Goal: Register for event/course

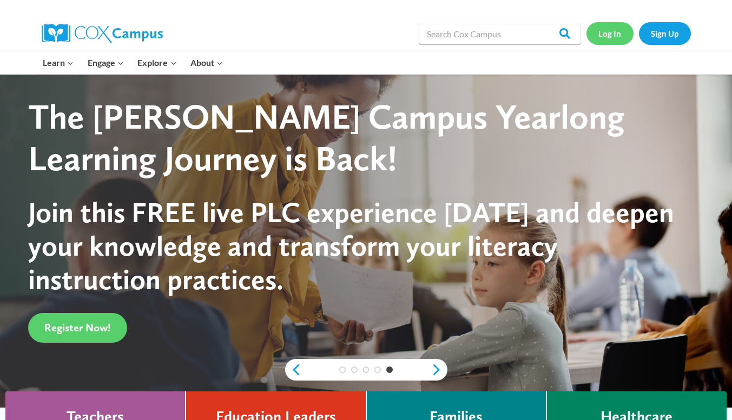
click at [607, 36] on link "Log In" at bounding box center [610, 33] width 47 height 22
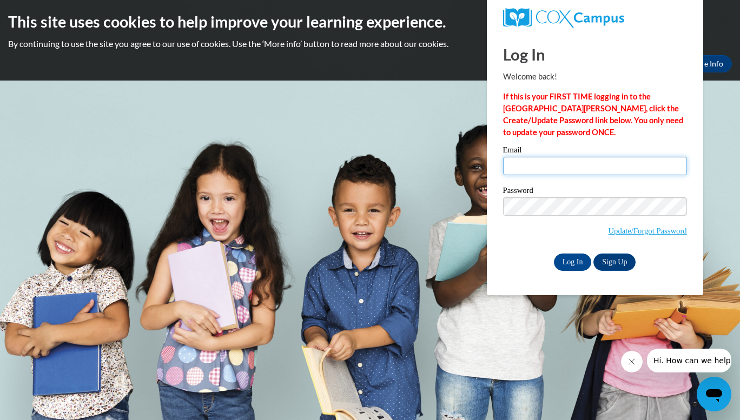
click at [532, 168] on input "Email" at bounding box center [595, 166] width 184 height 18
click at [587, 168] on input "angbekc" at bounding box center [595, 166] width 184 height 18
type input "[EMAIL_ADDRESS][DOMAIN_NAME]"
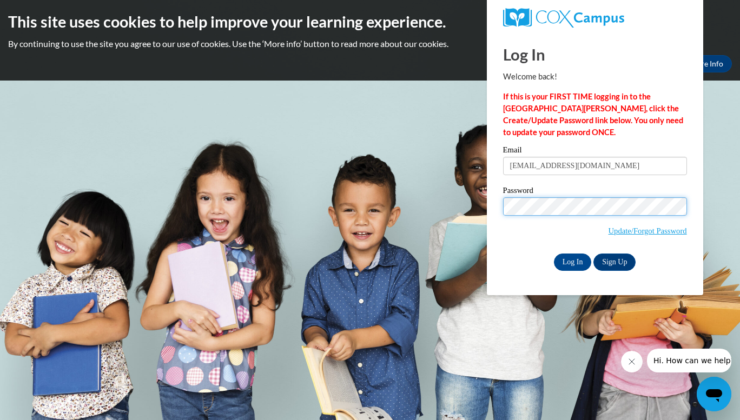
click at [554, 254] on input "Log In" at bounding box center [573, 262] width 38 height 17
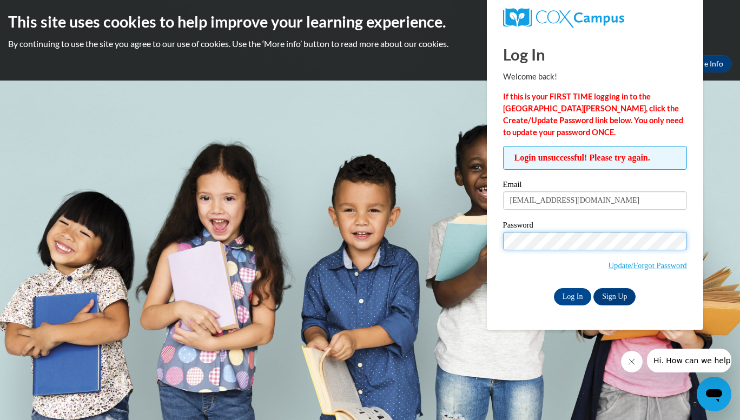
click at [554, 288] on input "Log In" at bounding box center [573, 296] width 38 height 17
click at [655, 263] on link "Update/Forgot Password" at bounding box center [648, 265] width 78 height 9
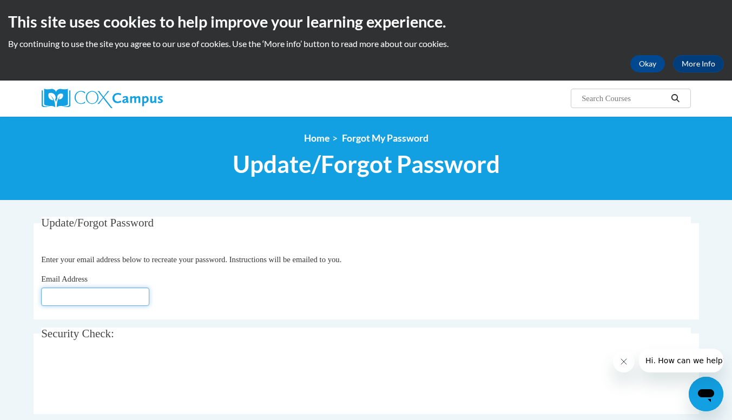
click at [85, 300] on input "Email Address" at bounding box center [95, 297] width 108 height 18
type input "[EMAIL_ADDRESS][DOMAIN_NAME]"
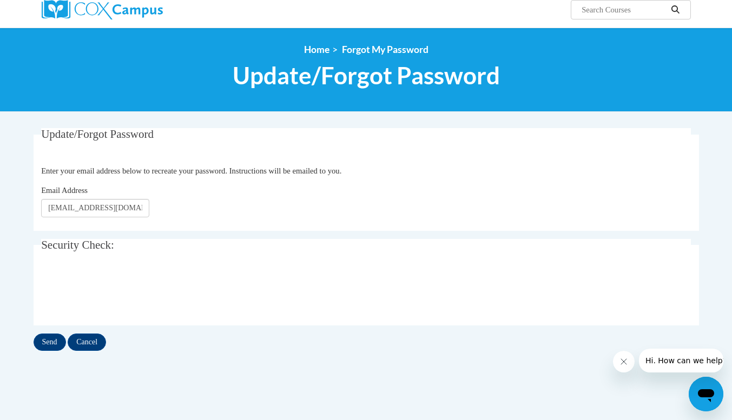
scroll to position [98, 0]
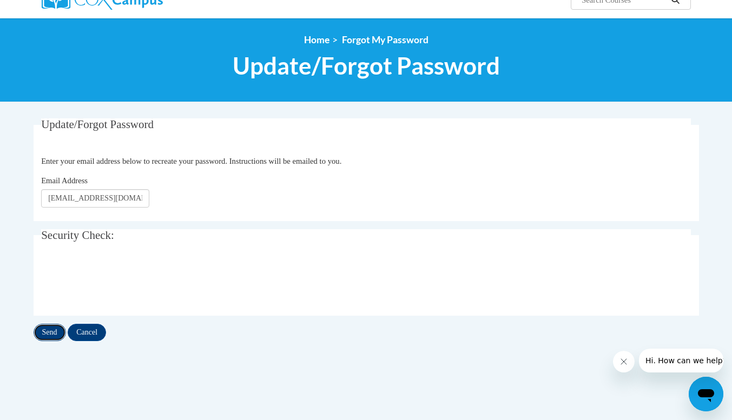
click at [42, 338] on input "Send" at bounding box center [50, 332] width 32 height 17
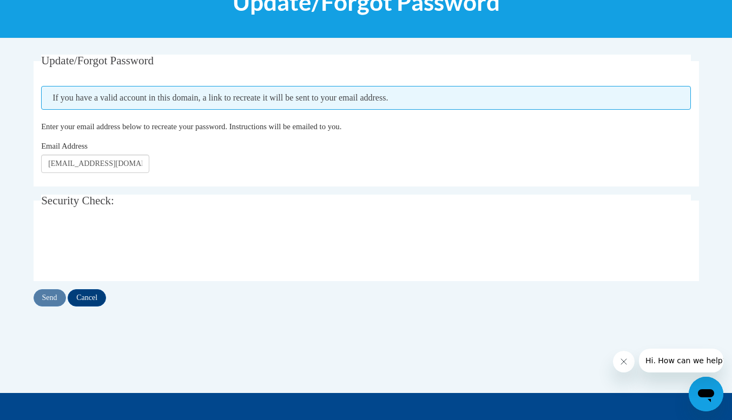
scroll to position [163, 0]
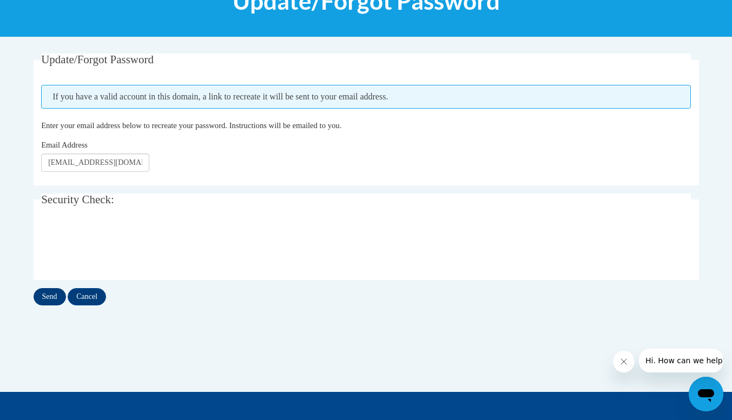
click at [49, 297] on input "Send" at bounding box center [50, 296] width 32 height 17
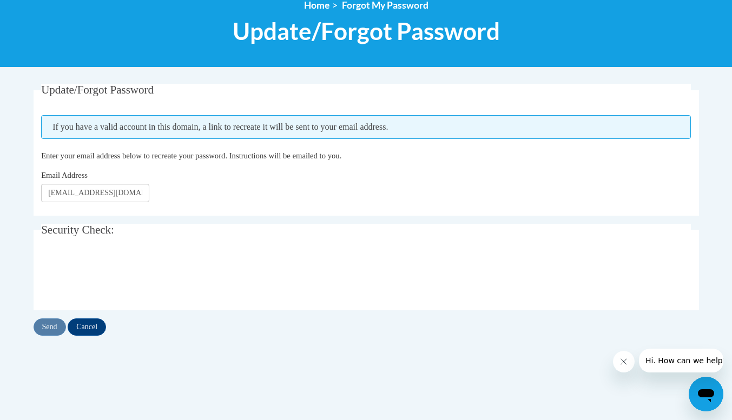
scroll to position [153, 0]
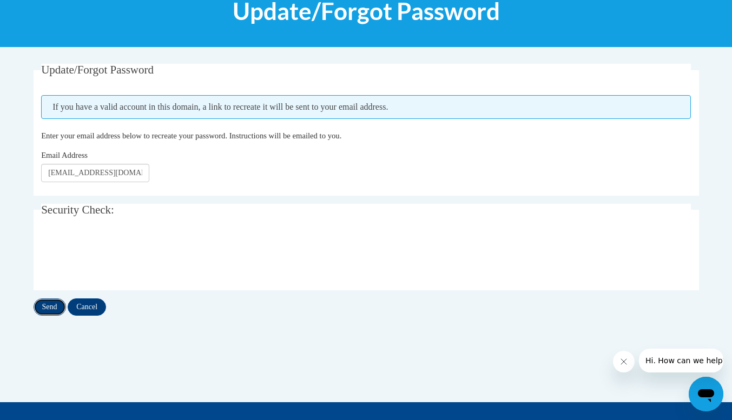
click at [49, 305] on input "Send" at bounding box center [50, 307] width 32 height 17
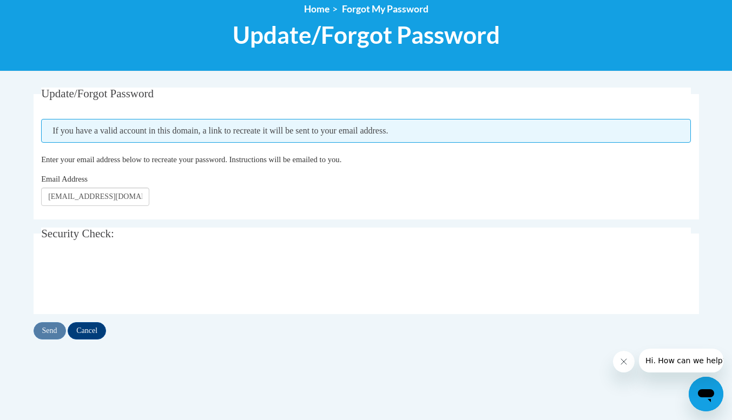
scroll to position [130, 0]
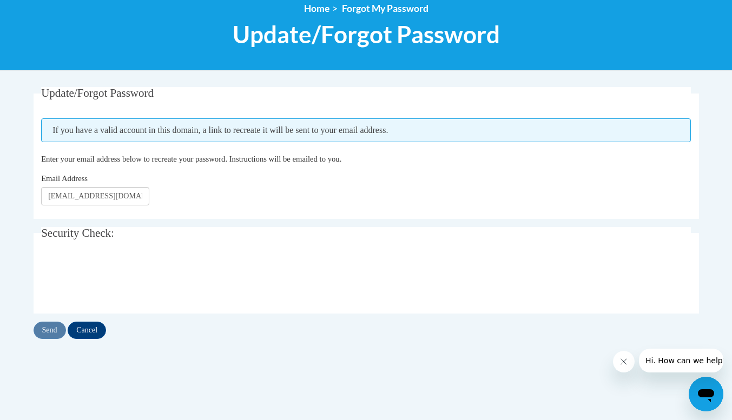
click at [313, 3] on li "Home" at bounding box center [316, 9] width 25 height 12
click at [312, 9] on link "Home" at bounding box center [316, 8] width 25 height 11
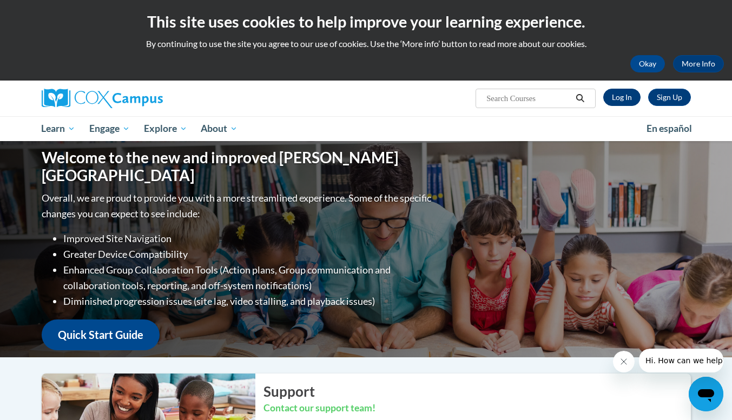
click at [625, 100] on link "Log In" at bounding box center [621, 97] width 37 height 17
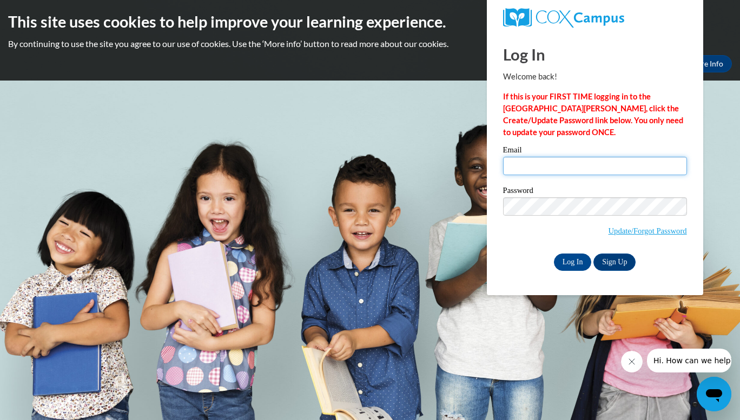
click at [602, 164] on input "Email" at bounding box center [595, 166] width 184 height 18
type input "angbeck78@yahoo.com"
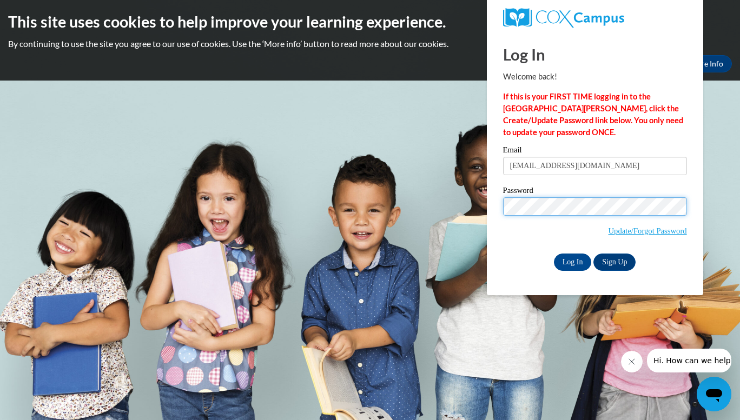
click at [554, 254] on input "Log In" at bounding box center [573, 262] width 38 height 17
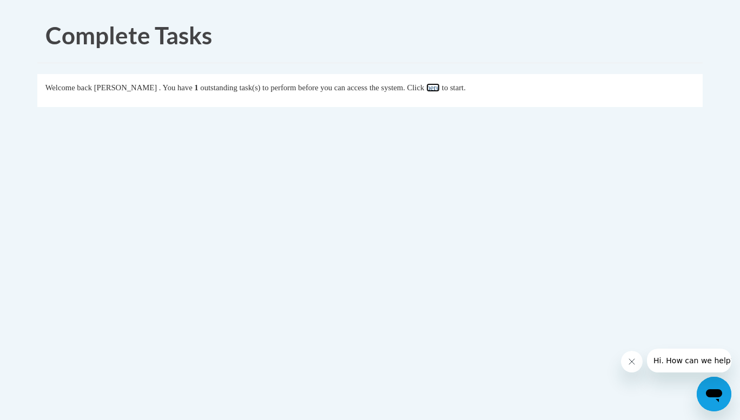
click at [440, 89] on link "here" at bounding box center [433, 87] width 14 height 9
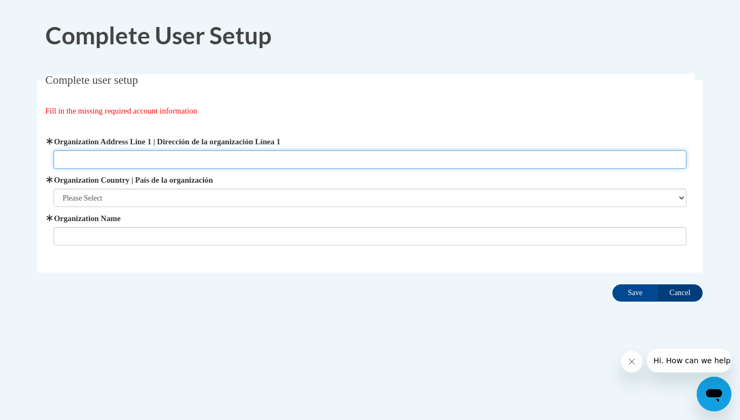
click at [231, 159] on input "Organization Address Line 1 | Dirección de la organización Línea 1" at bounding box center [371, 159] width 634 height 18
type input "1764 N 2950 East rd Windsor IL"
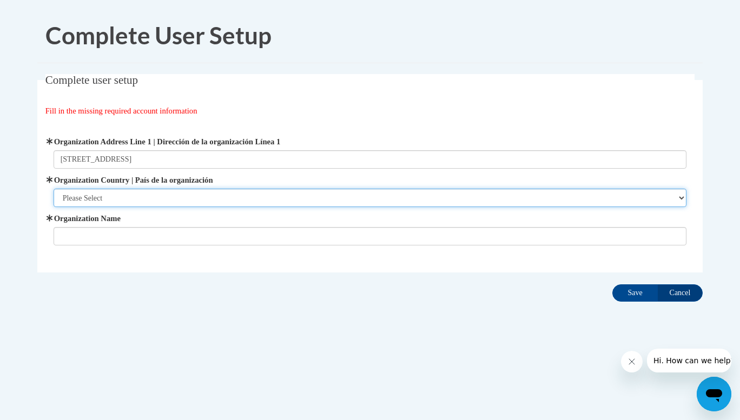
click at [288, 195] on select "Please Select United States | Estados Unidos Outside of the United States | Fue…" at bounding box center [371, 198] width 634 height 18
click at [186, 200] on select "Please Select United States | Estados Unidos Outside of the United States | Fue…" at bounding box center [371, 198] width 634 height 18
click at [195, 202] on select "Please Select United States | Estados Unidos Outside of the United States | Fue…" at bounding box center [371, 198] width 634 height 18
select select "ad49bcad-a171-4b2e-b99c-48b446064914"
click at [54, 189] on select "Please Select United States | Estados Unidos Outside of the United States | Fue…" at bounding box center [371, 198] width 634 height 18
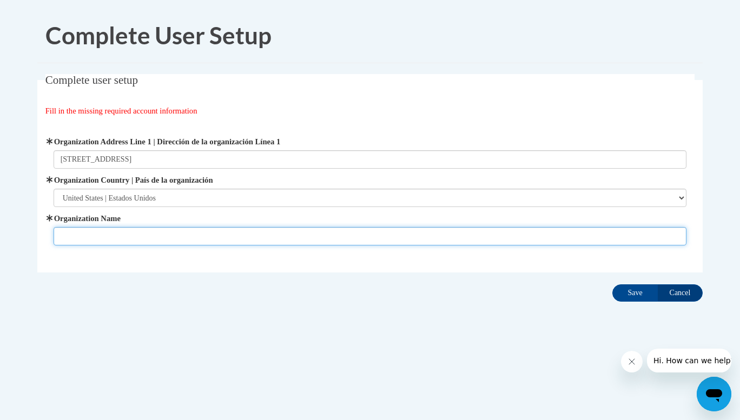
click at [132, 242] on input "Organization Name" at bounding box center [371, 236] width 634 height 18
type input "Home"
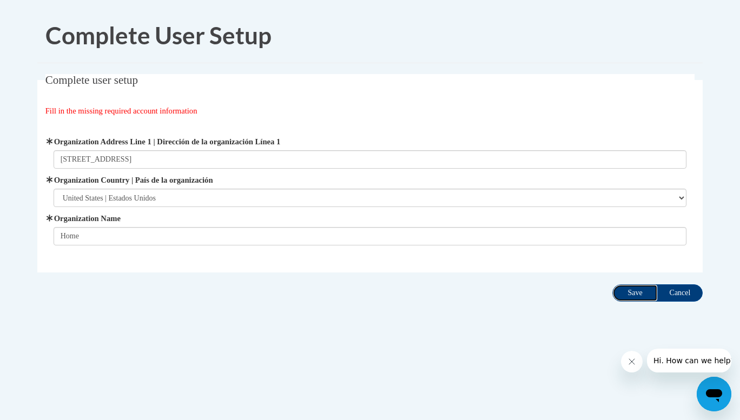
click at [632, 292] on input "Save" at bounding box center [635, 293] width 45 height 17
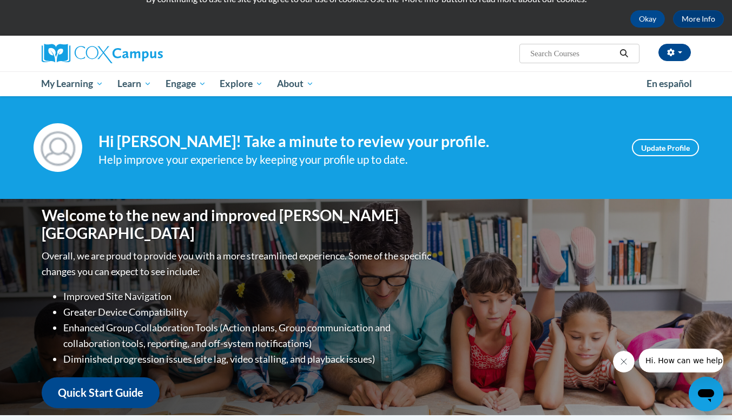
scroll to position [43, 0]
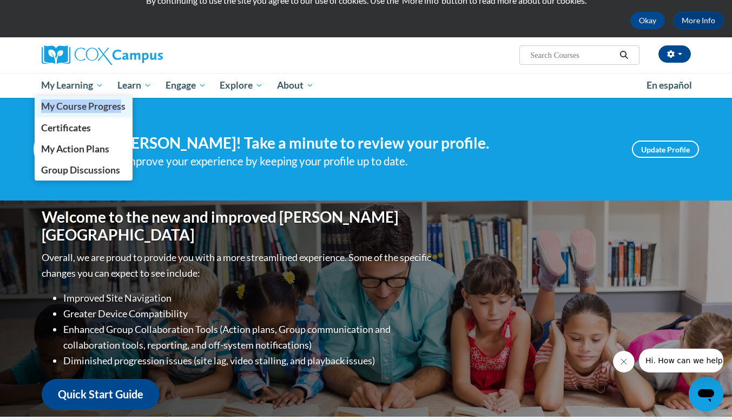
drag, startPoint x: 98, startPoint y: 82, endPoint x: 122, endPoint y: 104, distance: 31.8
click at [111, 98] on li "My Learning My Learning My Course Progress Certificates My Action Plans Group D…" at bounding box center [73, 85] width 76 height 25
click at [122, 104] on span "My Course Progress" at bounding box center [83, 106] width 84 height 11
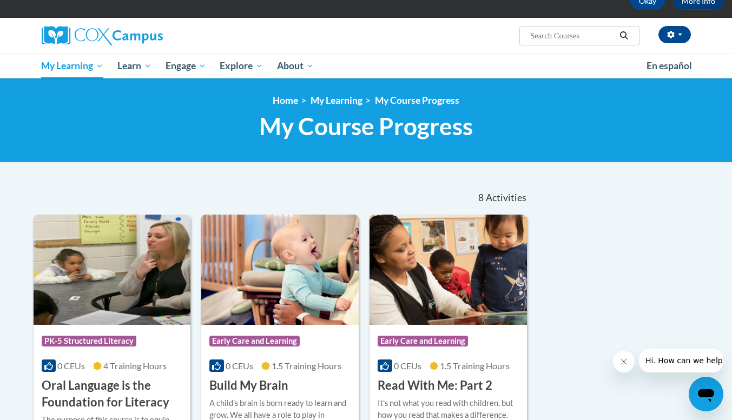
scroll to position [65, 0]
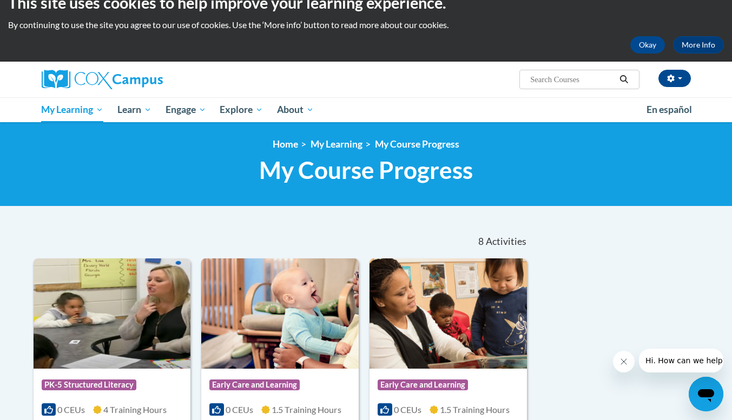
scroll to position [0, 0]
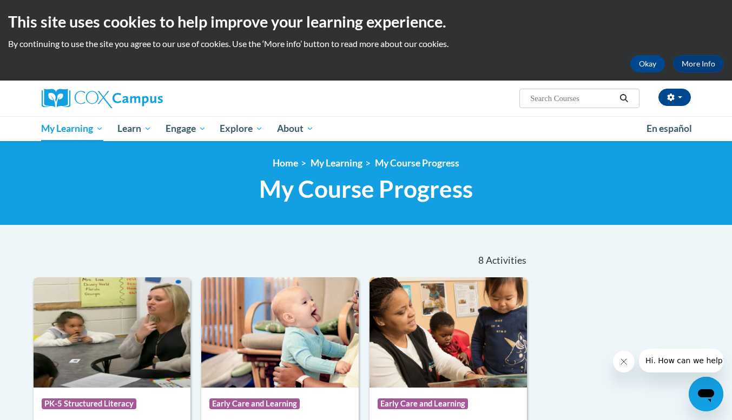
click at [582, 104] on input "Search..." at bounding box center [572, 98] width 87 height 13
type input "implicit bias"
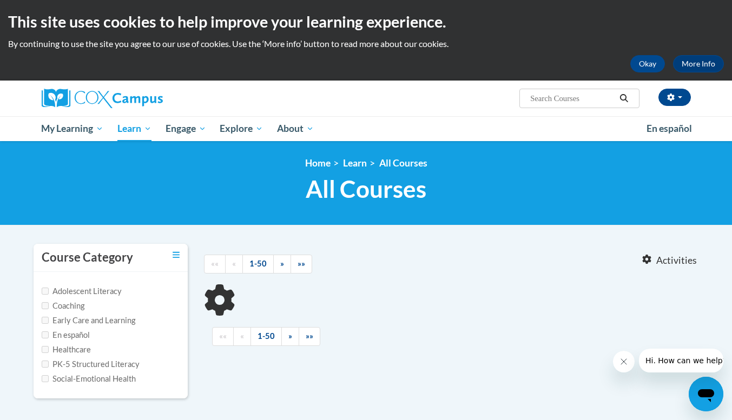
type input "implicit bias"
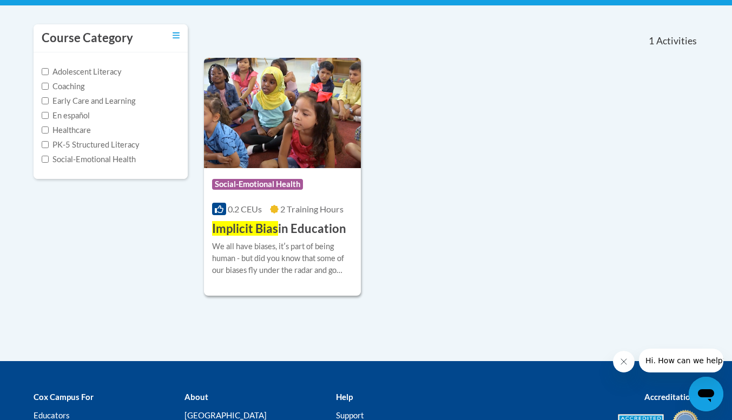
scroll to position [238, 0]
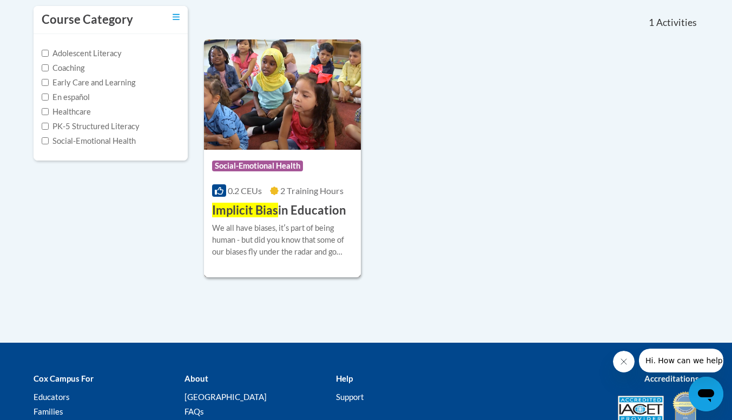
click at [327, 166] on div "Course Category: Social-Emotional Health" at bounding box center [282, 167] width 141 height 24
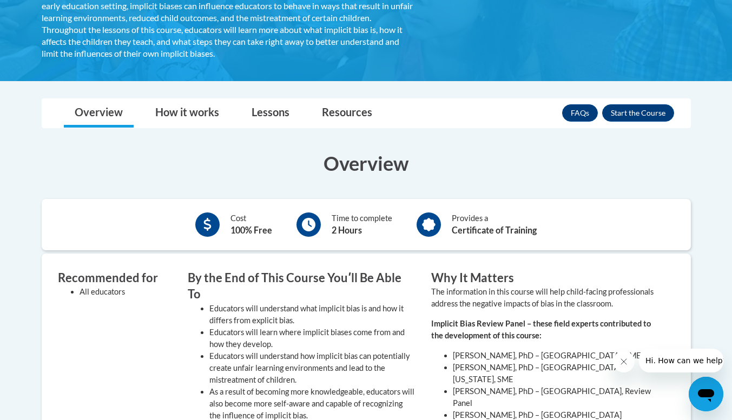
scroll to position [262, 0]
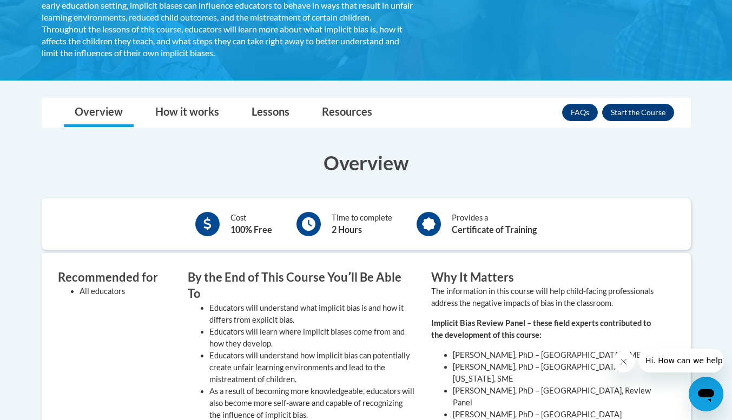
click at [654, 107] on button "Enroll" at bounding box center [638, 112] width 72 height 17
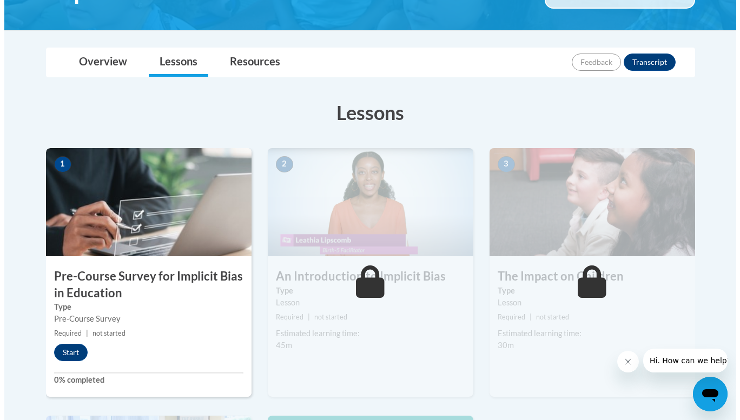
scroll to position [227, 0]
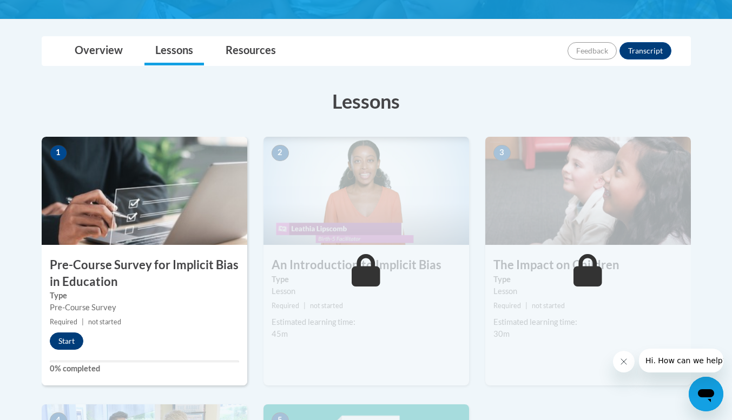
click at [64, 346] on button "Start" at bounding box center [67, 341] width 34 height 17
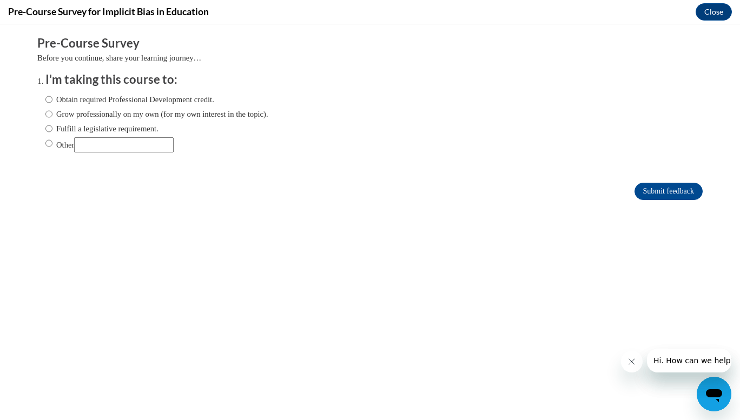
scroll to position [0, 0]
click at [98, 94] on label "Obtain required Professional Development credit." at bounding box center [129, 100] width 169 height 12
click at [52, 94] on input "Obtain required Professional Development credit." at bounding box center [48, 100] width 7 height 12
radio input "true"
click at [657, 207] on form "Pre-Course Survey Before you continue, share your learning journey… I'm taking …" at bounding box center [370, 123] width 666 height 176
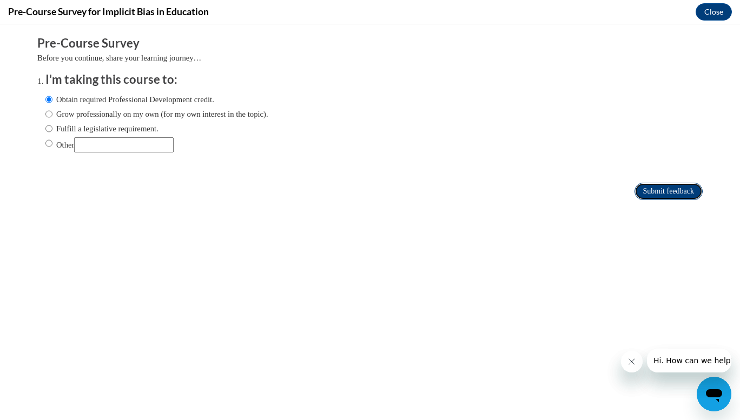
click at [659, 192] on input "Submit feedback" at bounding box center [669, 191] width 68 height 17
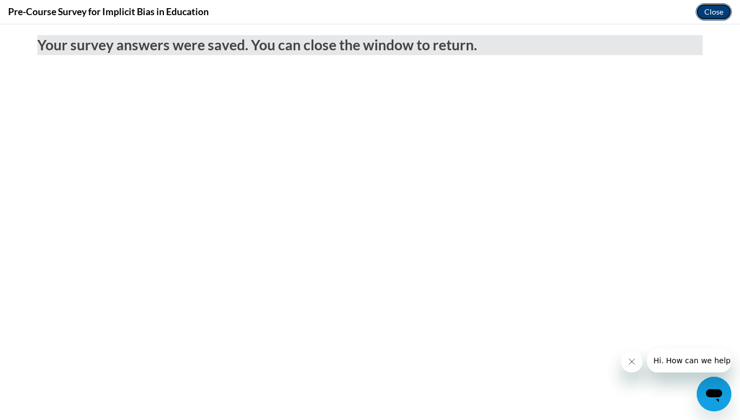
click at [728, 5] on button "Close" at bounding box center [714, 11] width 36 height 17
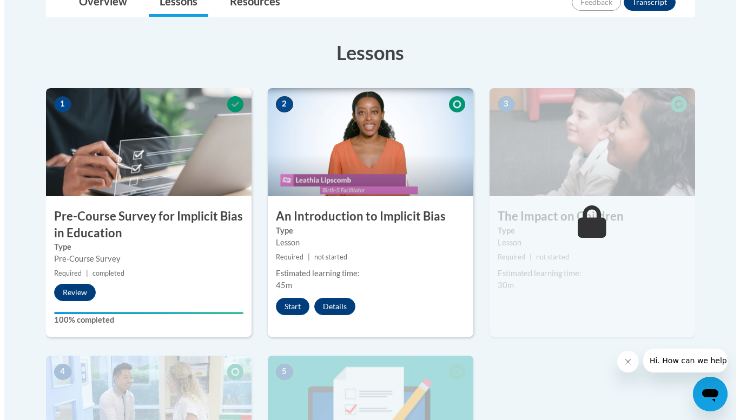
scroll to position [275, 0]
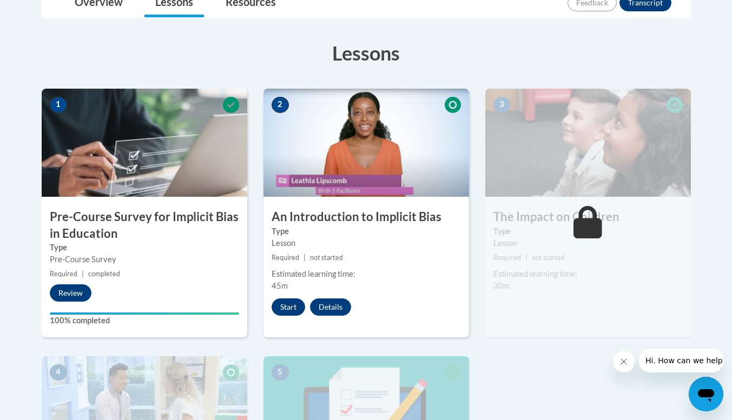
click at [290, 304] on button "Start" at bounding box center [289, 307] width 34 height 17
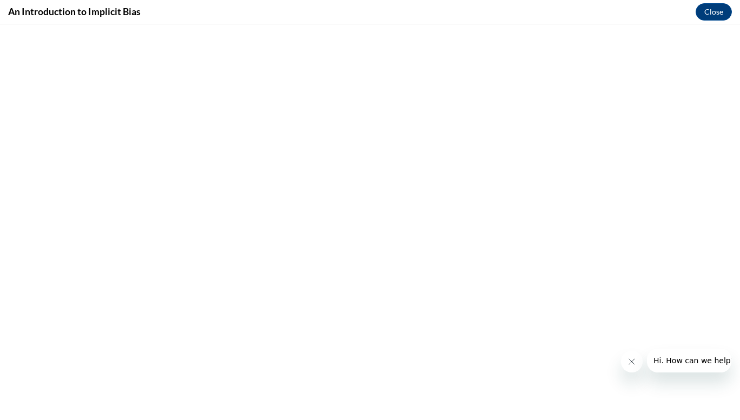
click at [625, 365] on button "Close message from company" at bounding box center [632, 362] width 22 height 22
